Goal: Check status: Check status

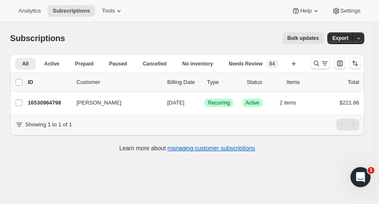
click at [316, 62] on button "Search and filter results" at bounding box center [320, 64] width 20 height 12
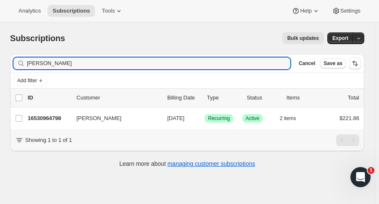
drag, startPoint x: 64, startPoint y: 63, endPoint x: -52, endPoint y: 79, distance: 117.1
click at [0, 79] on html "Analytics Subscriptions Tools Help Settings Skip to content Subscriptions. This…" at bounding box center [189, 102] width 379 height 204
type input "[PERSON_NAME]"
click at [42, 117] on p "16444588350" at bounding box center [49, 118] width 42 height 8
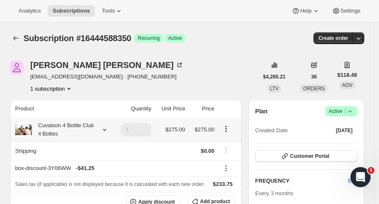
click at [100, 132] on icon at bounding box center [104, 130] width 8 height 8
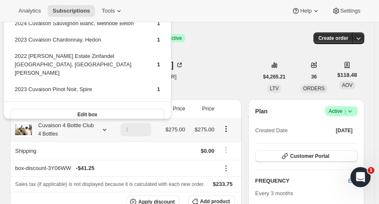
click at [100, 132] on icon at bounding box center [104, 130] width 8 height 8
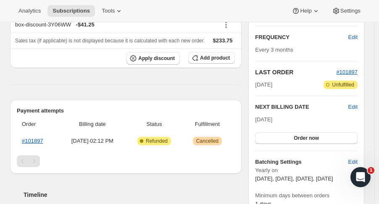
scroll to position [143, 0]
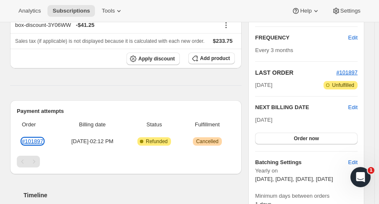
click at [28, 142] on link "#101897" at bounding box center [32, 141] width 21 height 6
click at [37, 142] on link "#101897" at bounding box center [32, 141] width 21 height 6
